Goal: Information Seeking & Learning: Find specific fact

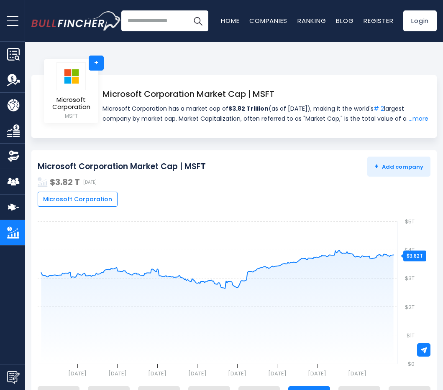
click at [99, 108] on div "Microsoft Corporation Market Cap | MSFT Microsoft Corporation has a market cap …" at bounding box center [236, 106] width 384 height 36
drag, startPoint x: 99, startPoint y: 108, endPoint x: 224, endPoint y: 109, distance: 124.6
click at [127, 108] on div "Microsoft Corporation Market Cap | MSFT Microsoft Corporation has a market cap …" at bounding box center [236, 106] width 384 height 36
click at [173, 110] on span "Microsoft Corporation has a market cap of $3.82 Trillion (as of [DATE]), making…" at bounding box center [265, 114] width 326 height 20
drag, startPoint x: 224, startPoint y: 109, endPoint x: 317, endPoint y: 106, distance: 93.3
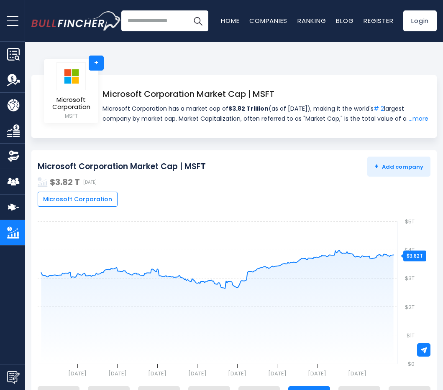
click at [280, 107] on span "Microsoft Corporation has a market cap of $3.82 Trillion (as of [DATE]), making…" at bounding box center [265, 114] width 326 height 20
drag, startPoint x: 317, startPoint y: 106, endPoint x: 334, endPoint y: 108, distance: 16.8
click at [334, 108] on span "Microsoft Corporation has a market cap of $3.82 Trillion (as of [DATE]), making…" at bounding box center [265, 114] width 326 height 20
click at [336, 106] on span "Microsoft Corporation has a market cap of $3.82 Trillion (as of [DATE]), making…" at bounding box center [265, 114] width 326 height 20
copy span "Microsoft Corporation has a market cap of $3.82 Trillion (as of [DATE])"
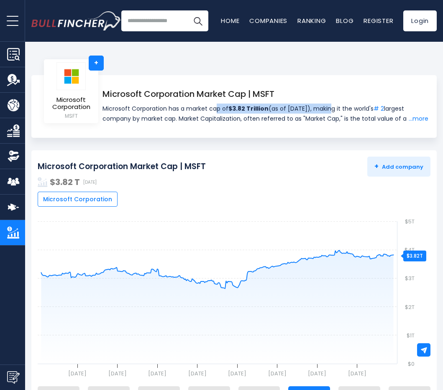
drag, startPoint x: 326, startPoint y: 108, endPoint x: 102, endPoint y: 109, distance: 223.6
click at [102, 109] on span "Microsoft Corporation has a market cap of $3.82 Trillion (as of [DATE]), making…" at bounding box center [265, 114] width 326 height 20
click at [211, 121] on span "Microsoft Corporation has a market cap of $3.82 Trillion (as of [DATE]), making…" at bounding box center [265, 114] width 326 height 20
